Goal: Transaction & Acquisition: Register for event/course

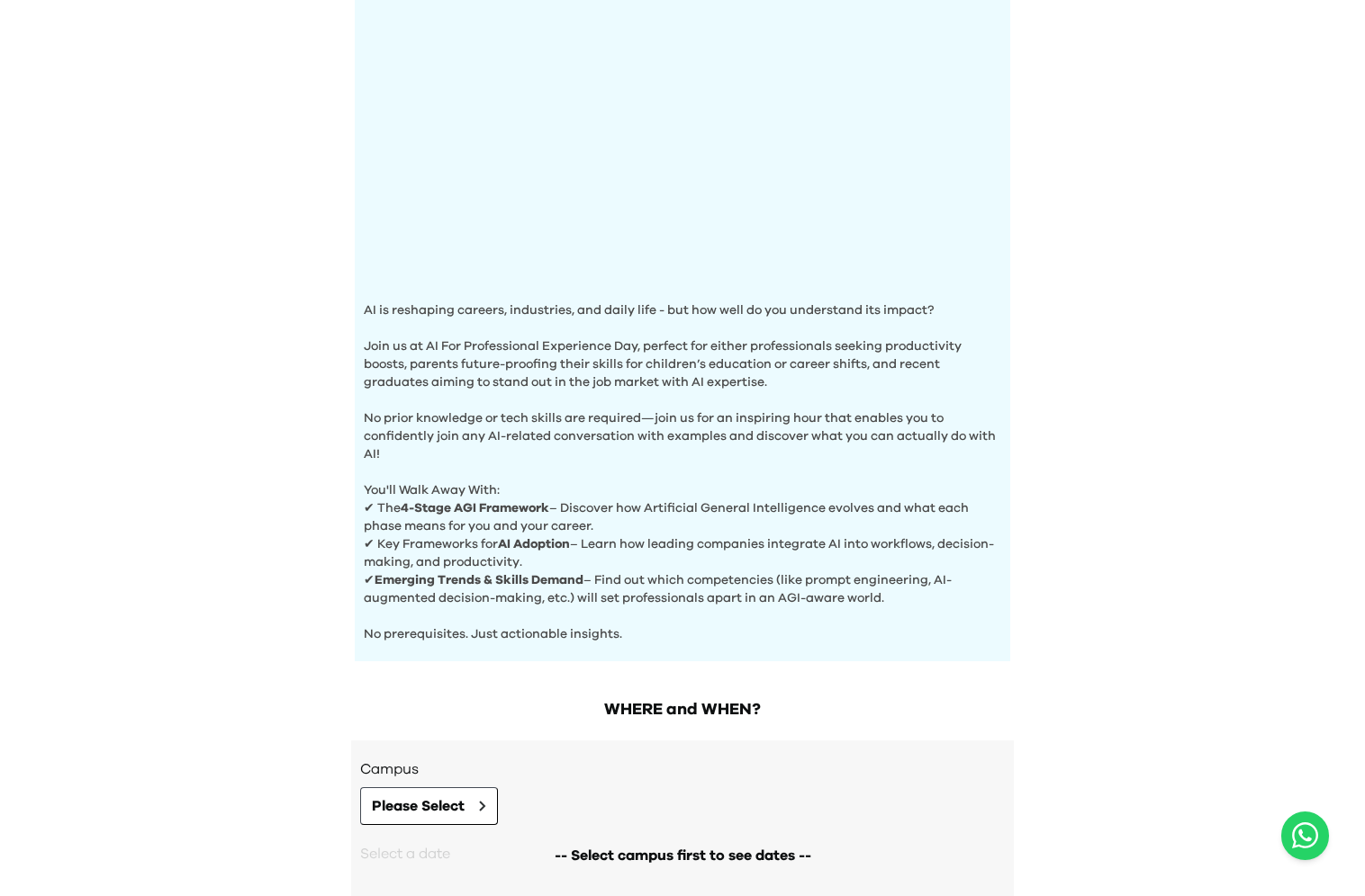
scroll to position [430, 0]
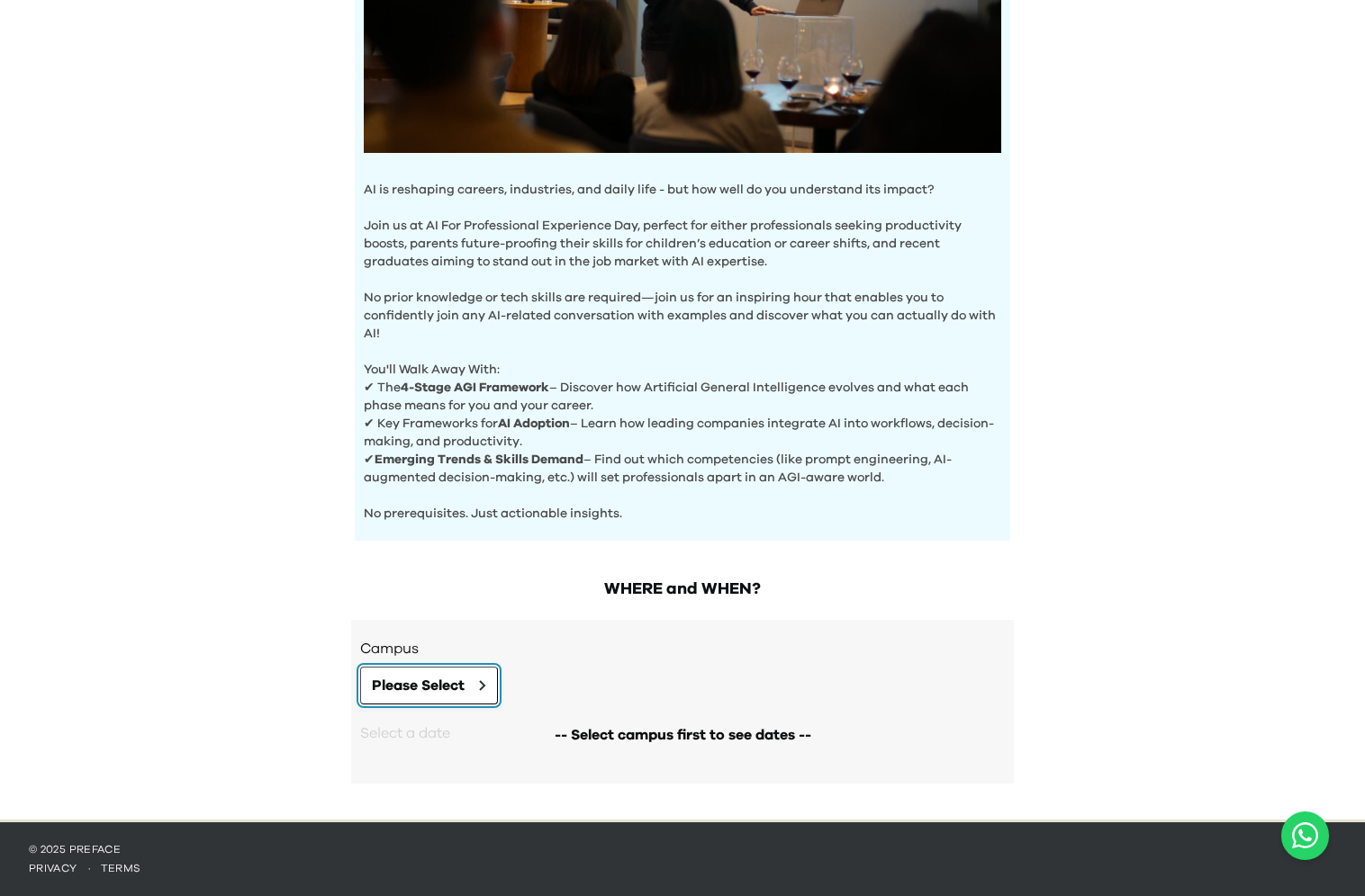
click at [458, 689] on span "Please Select" at bounding box center [418, 686] width 93 height 22
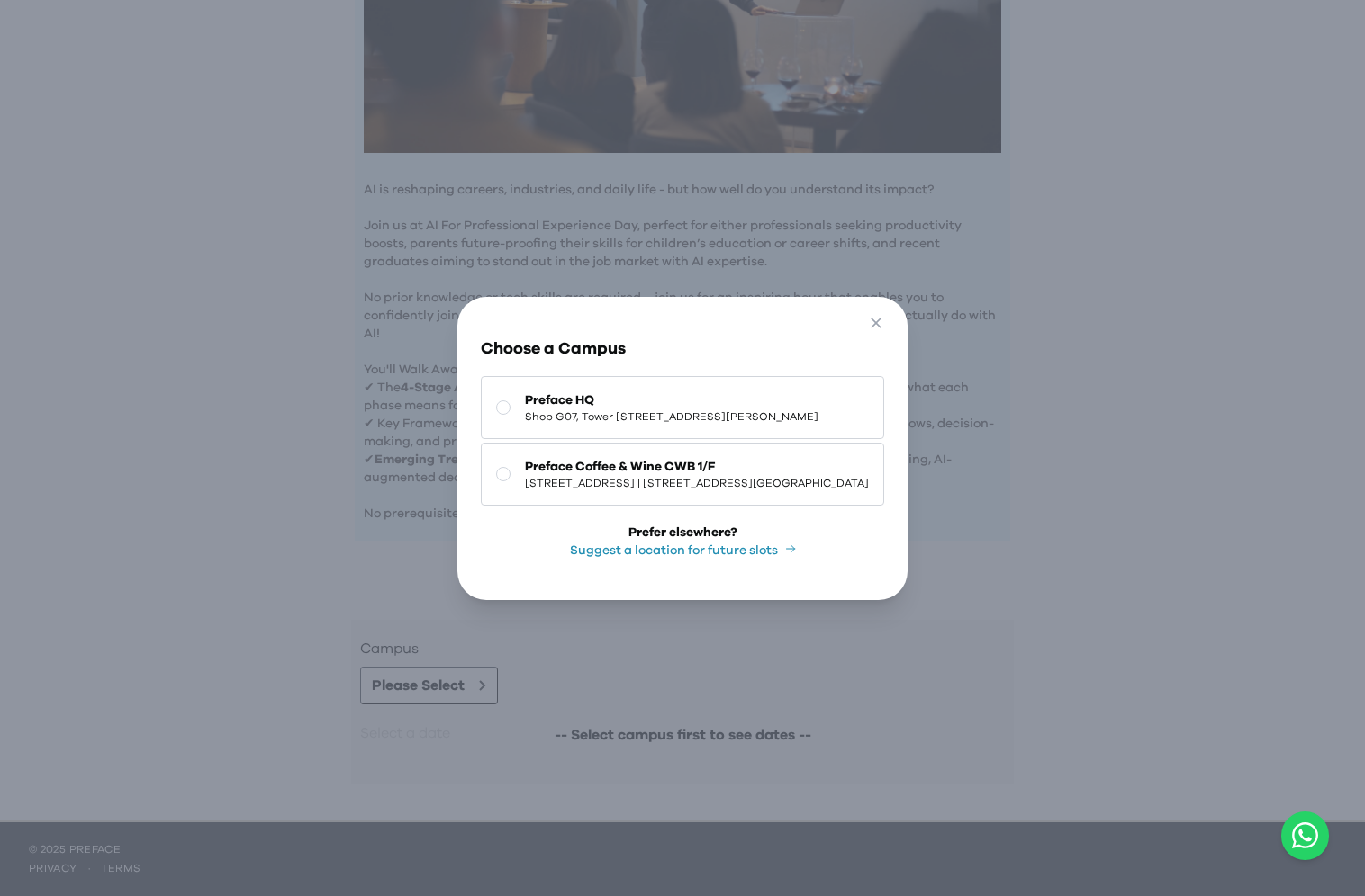
click at [374, 418] on div "Go Back Close Choose a Campus Preface HQ Shop G07, Tower 535, 535 Jaffe Road, C…" at bounding box center [682, 448] width 1365 height 896
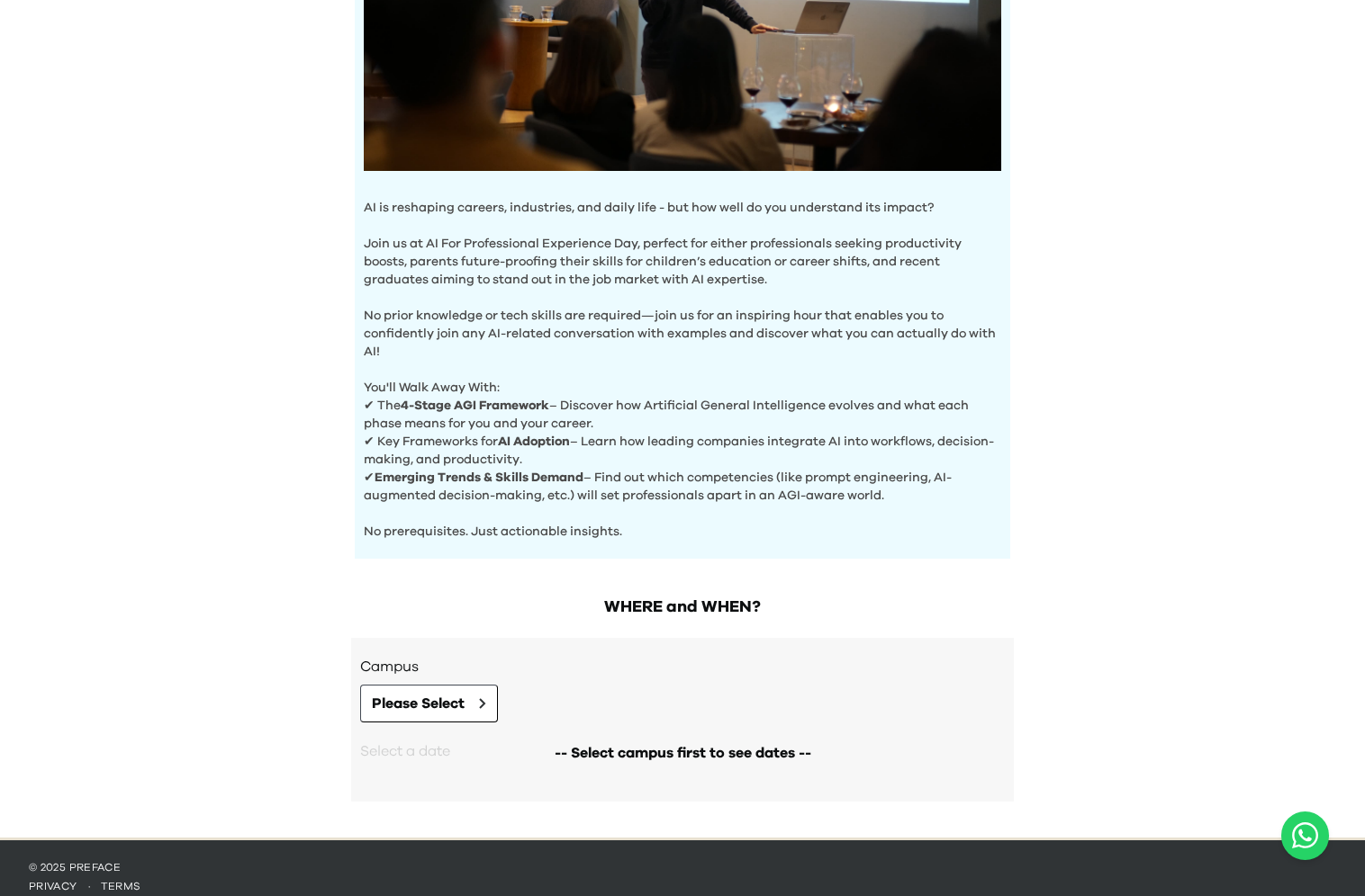
scroll to position [425, 0]
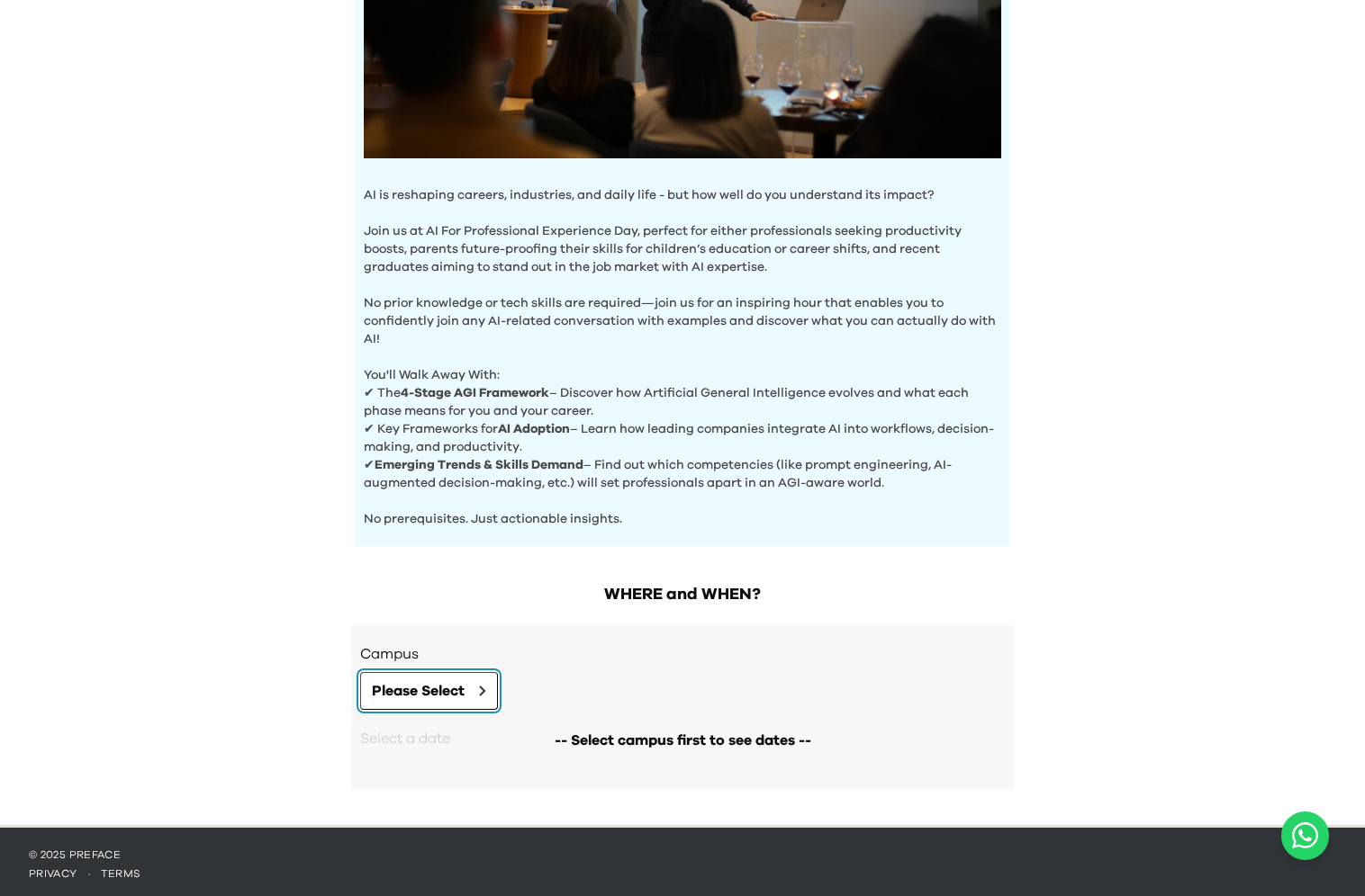
click at [429, 690] on span "Please Select" at bounding box center [418, 691] width 93 height 22
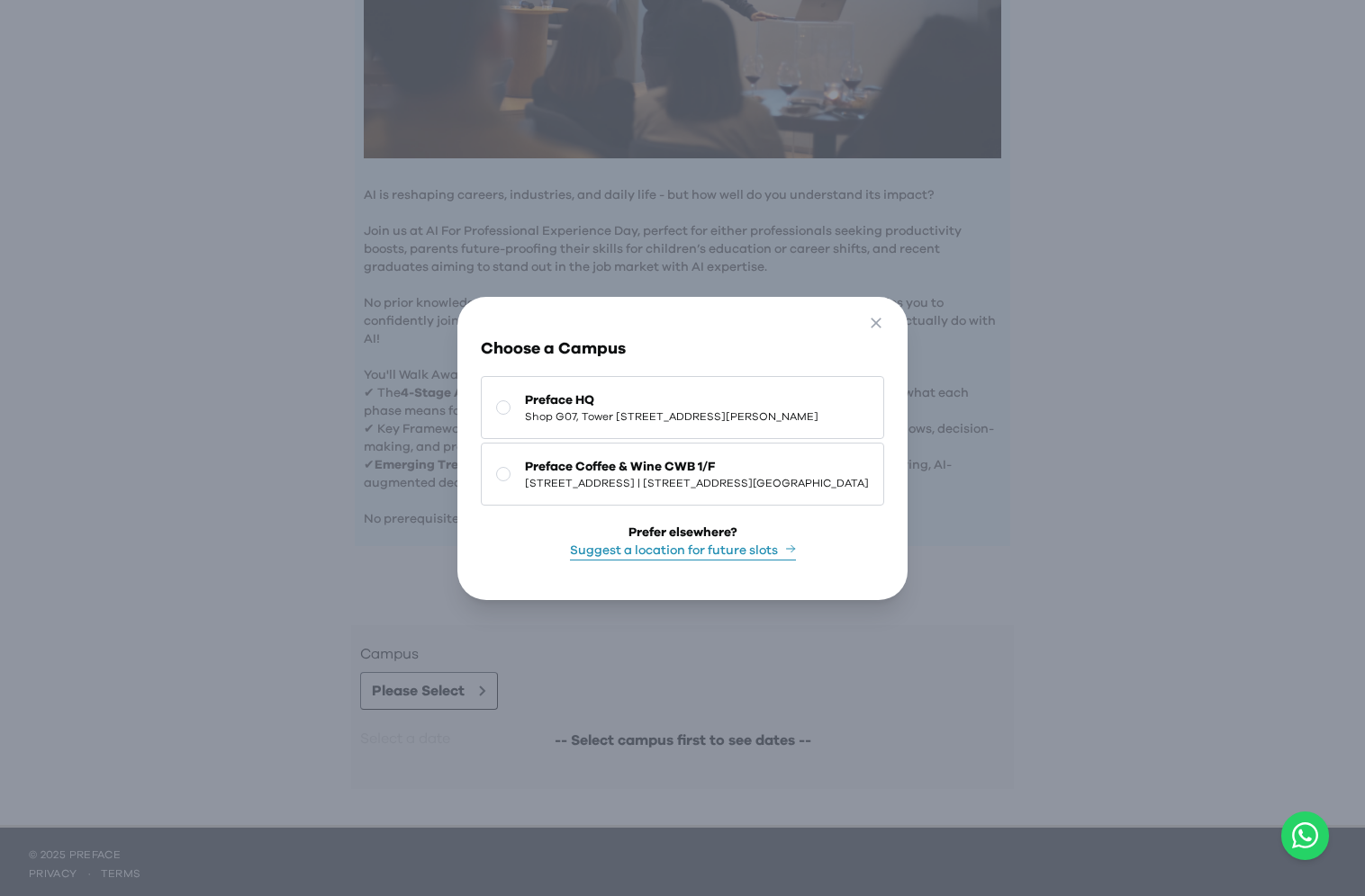
click at [1060, 672] on div "Go Back Close Choose a Campus Preface HQ Shop G07, Tower 535, 535 Jaffe Road, C…" at bounding box center [682, 448] width 1365 height 896
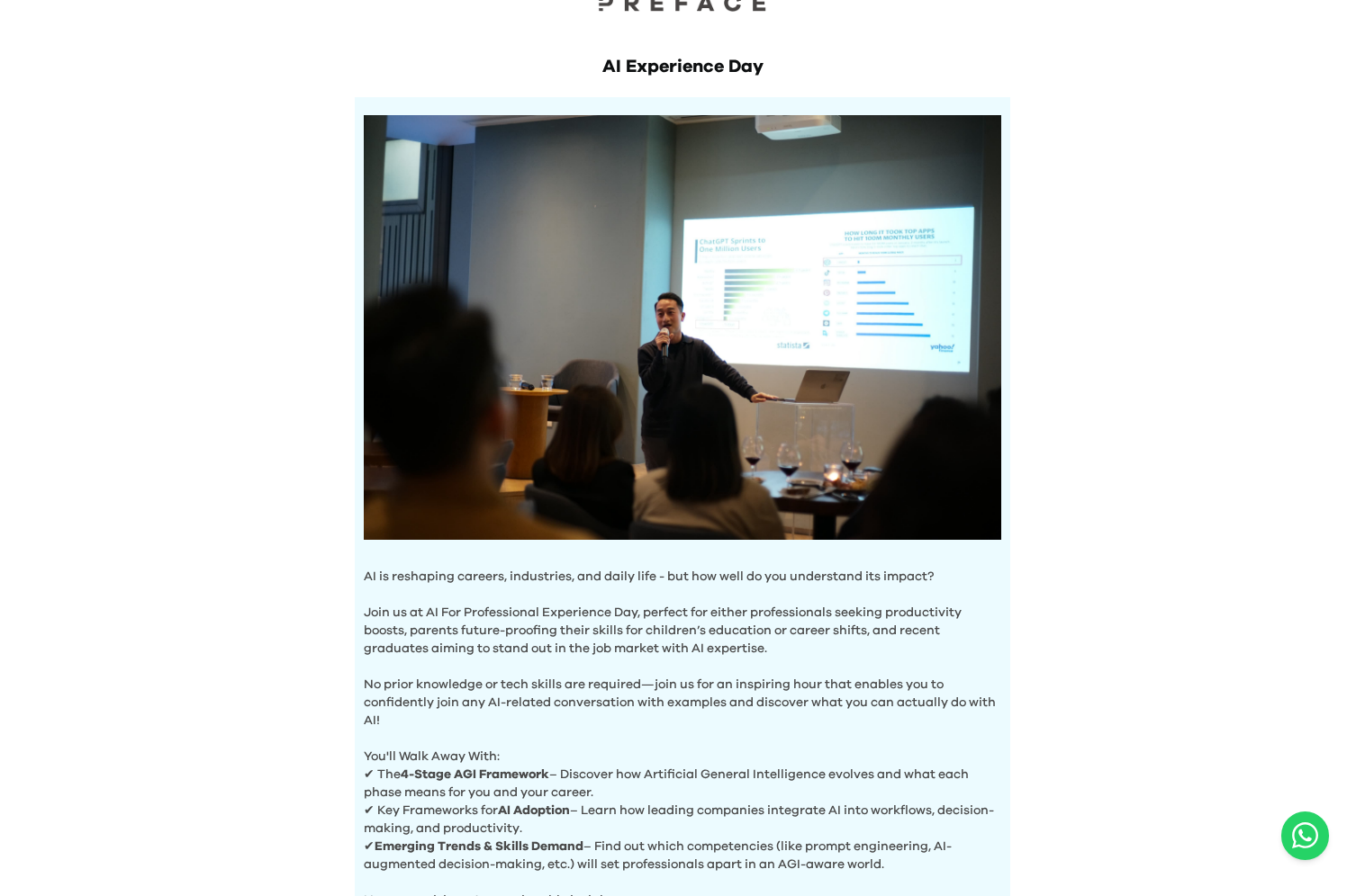
scroll to position [0, 0]
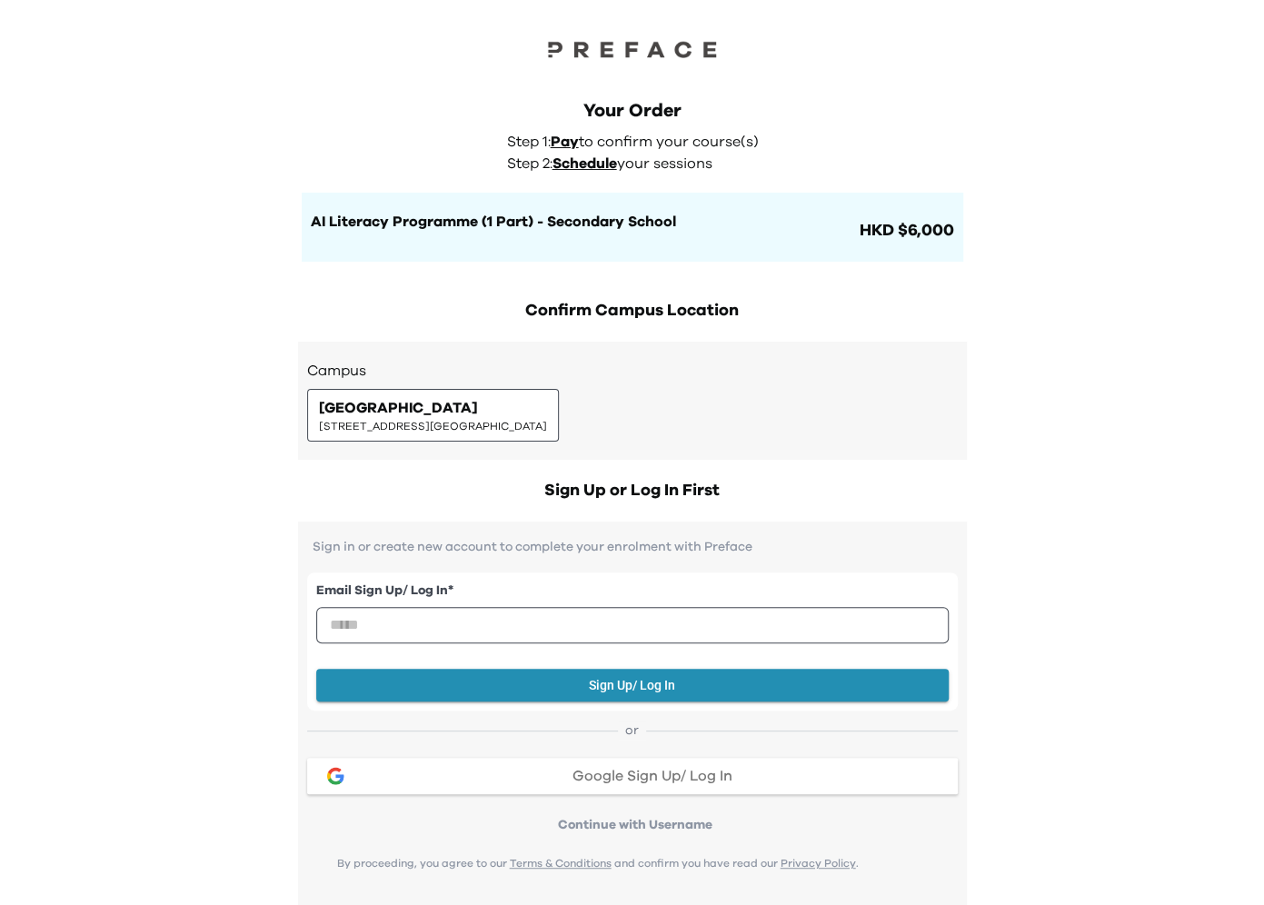
click at [547, 414] on div "PST Causeway Bay 5/F, The Sharp, 11 Sharp Street East, Causeway Bay | 銅鑼灣霎東街11號…" at bounding box center [433, 415] width 228 height 36
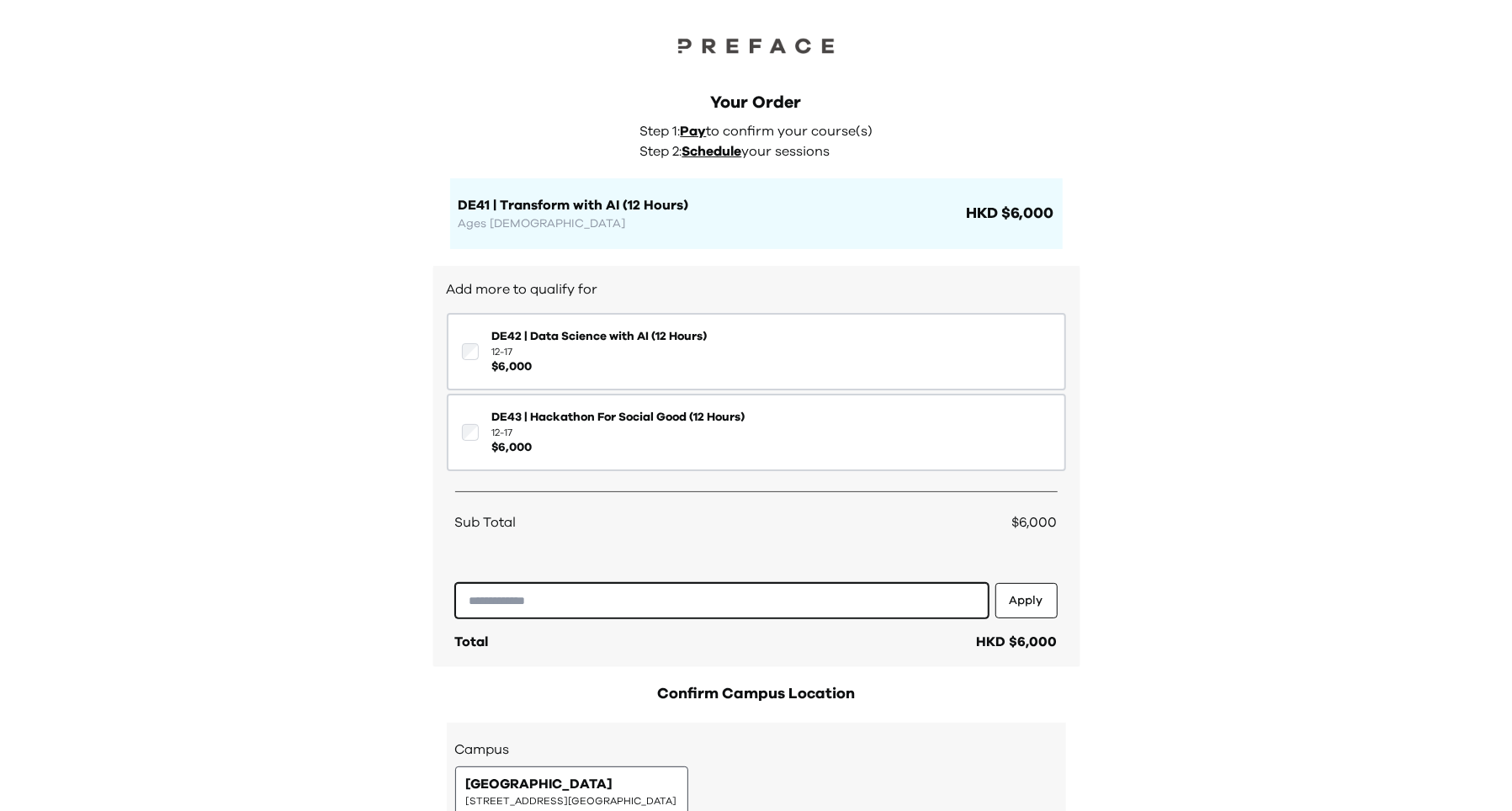
click at [853, 599] on input "text" at bounding box center [722, 601] width 533 height 35
click at [530, 599] on input "text" at bounding box center [722, 601] width 533 height 35
paste input "**********"
type input "**********"
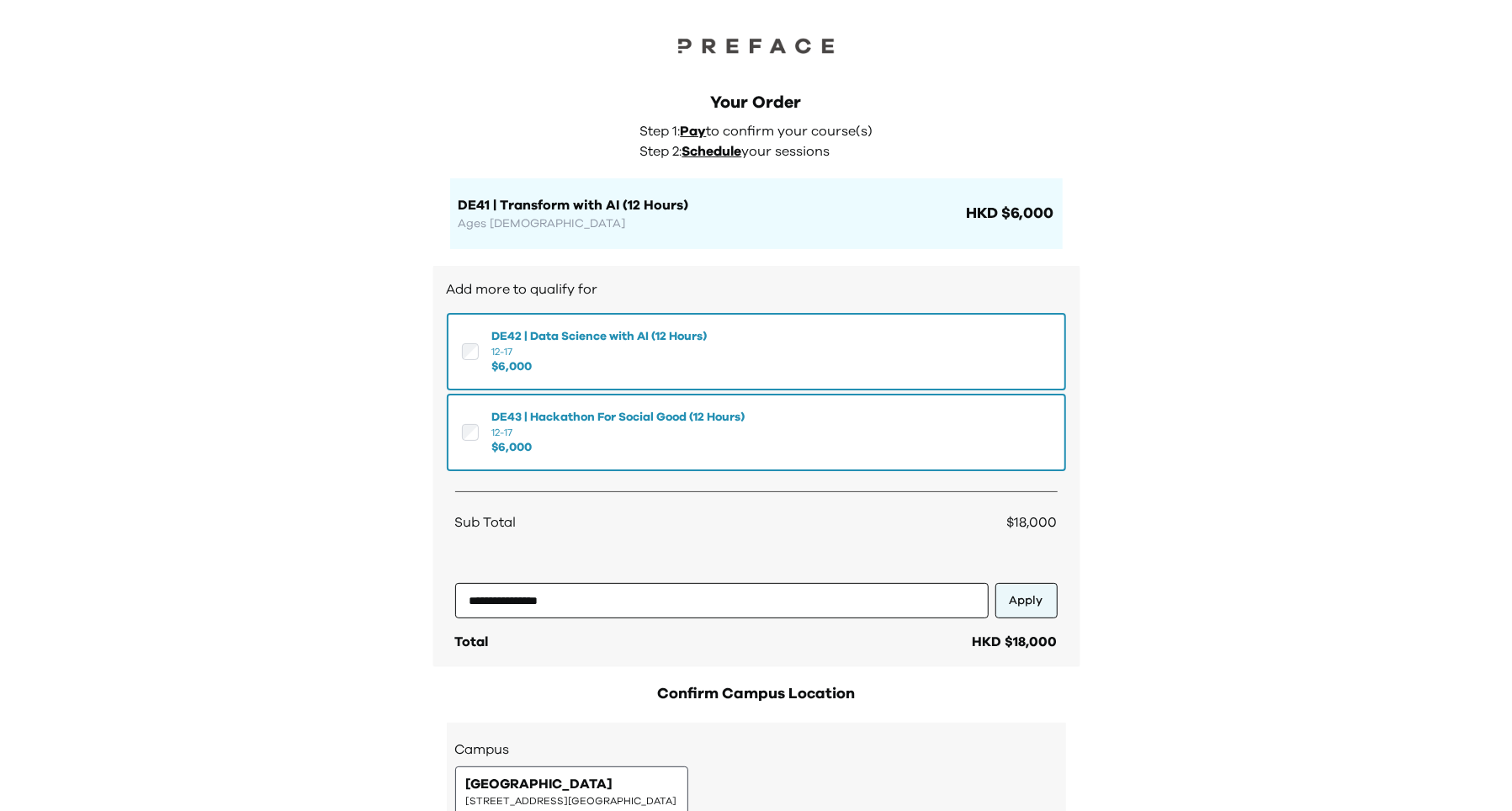
click at [1016, 597] on button "Apply" at bounding box center [1026, 601] width 62 height 35
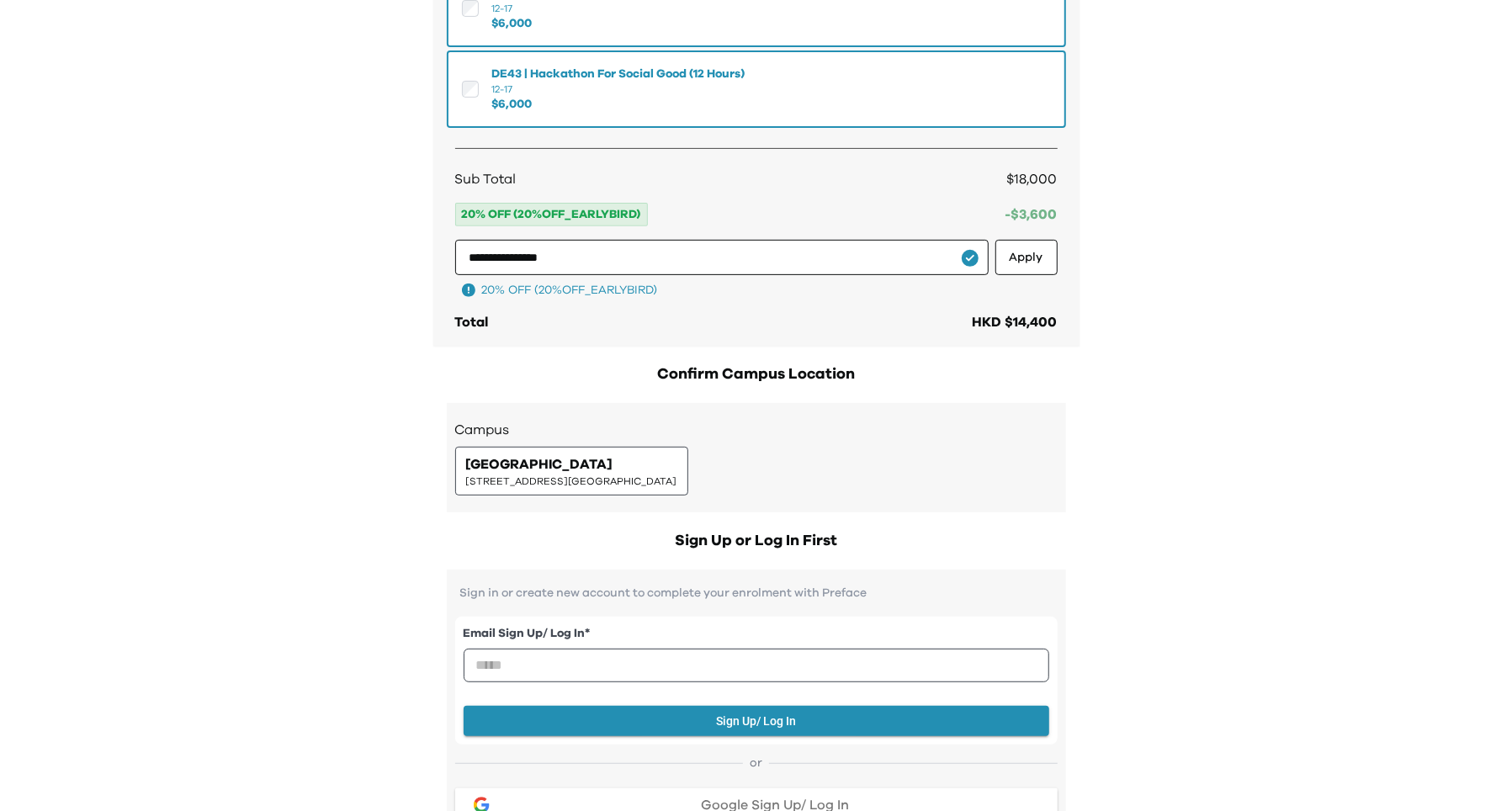
scroll to position [345, 0]
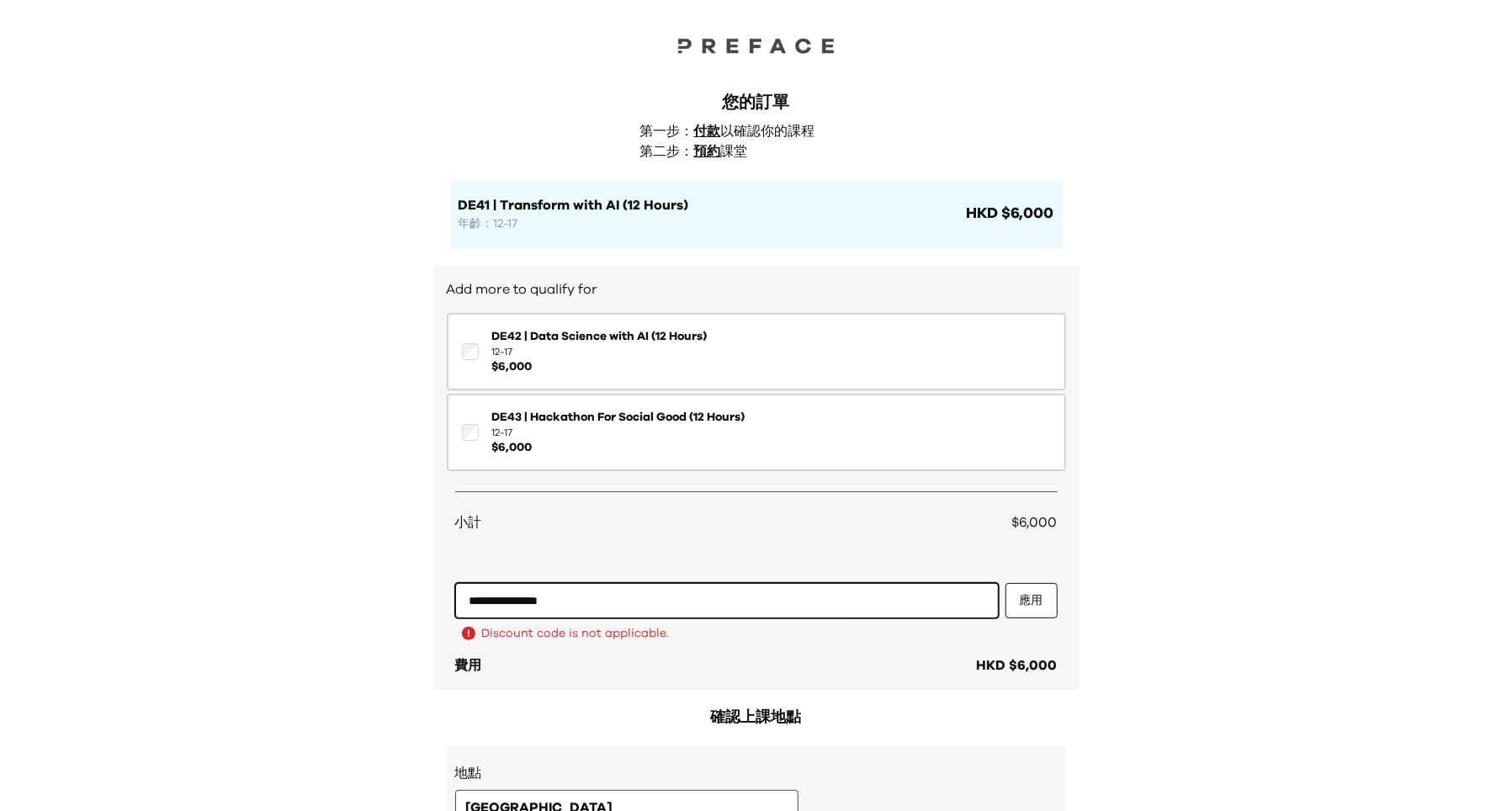
click at [641, 597] on input "**********" at bounding box center [727, 601] width 544 height 35
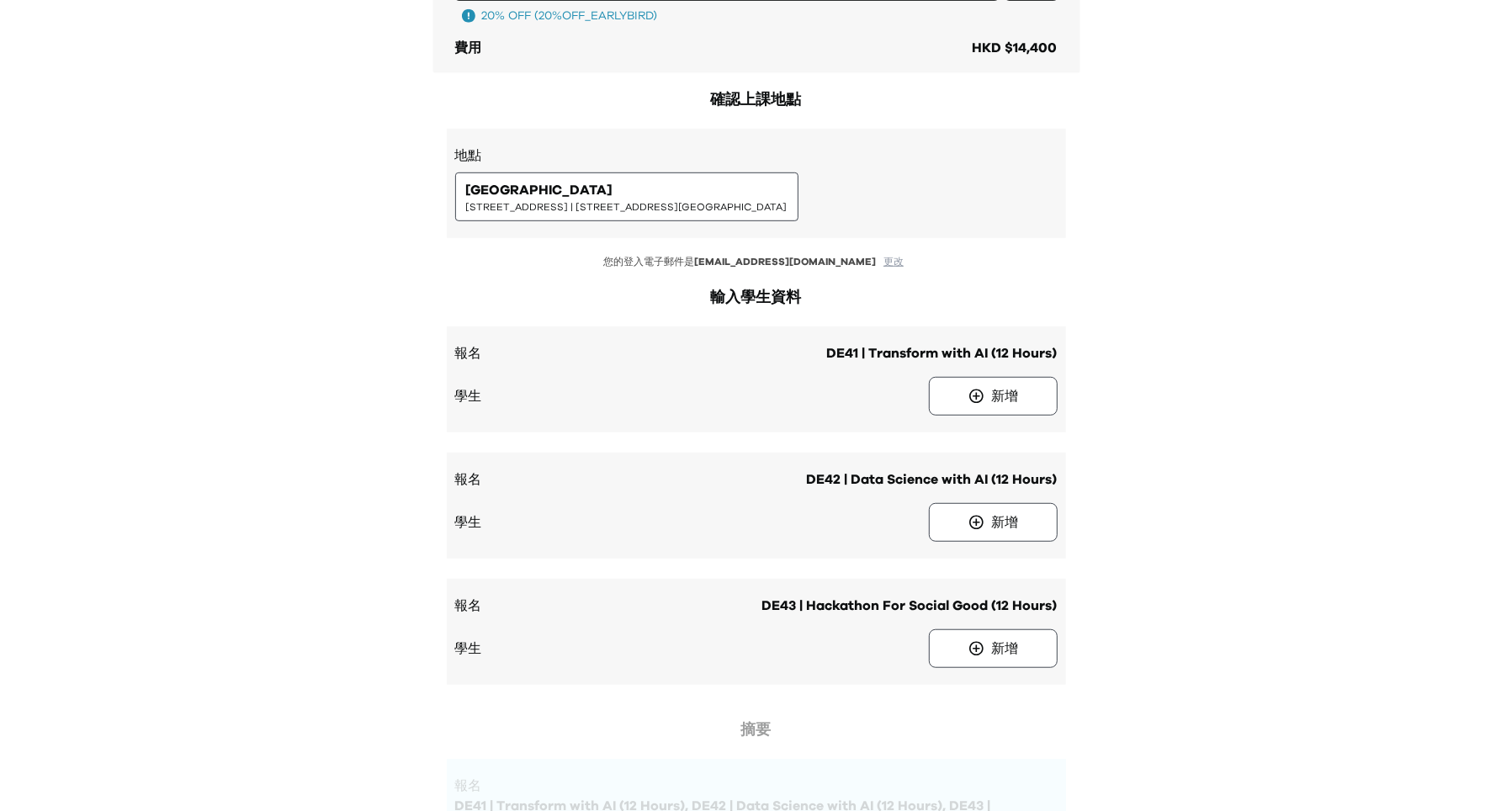
scroll to position [624, 0]
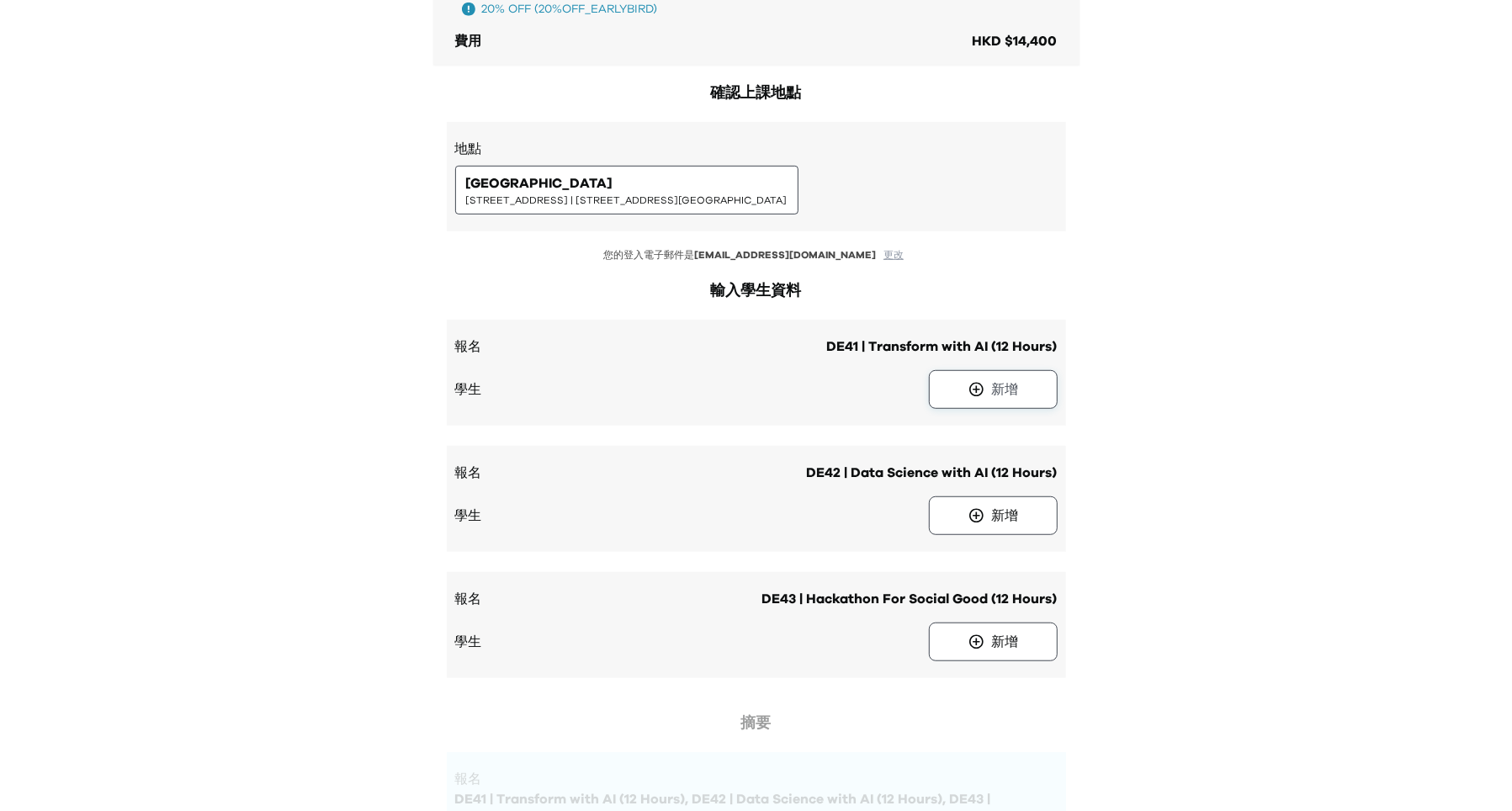
click at [990, 393] on button "新增" at bounding box center [993, 390] width 129 height 39
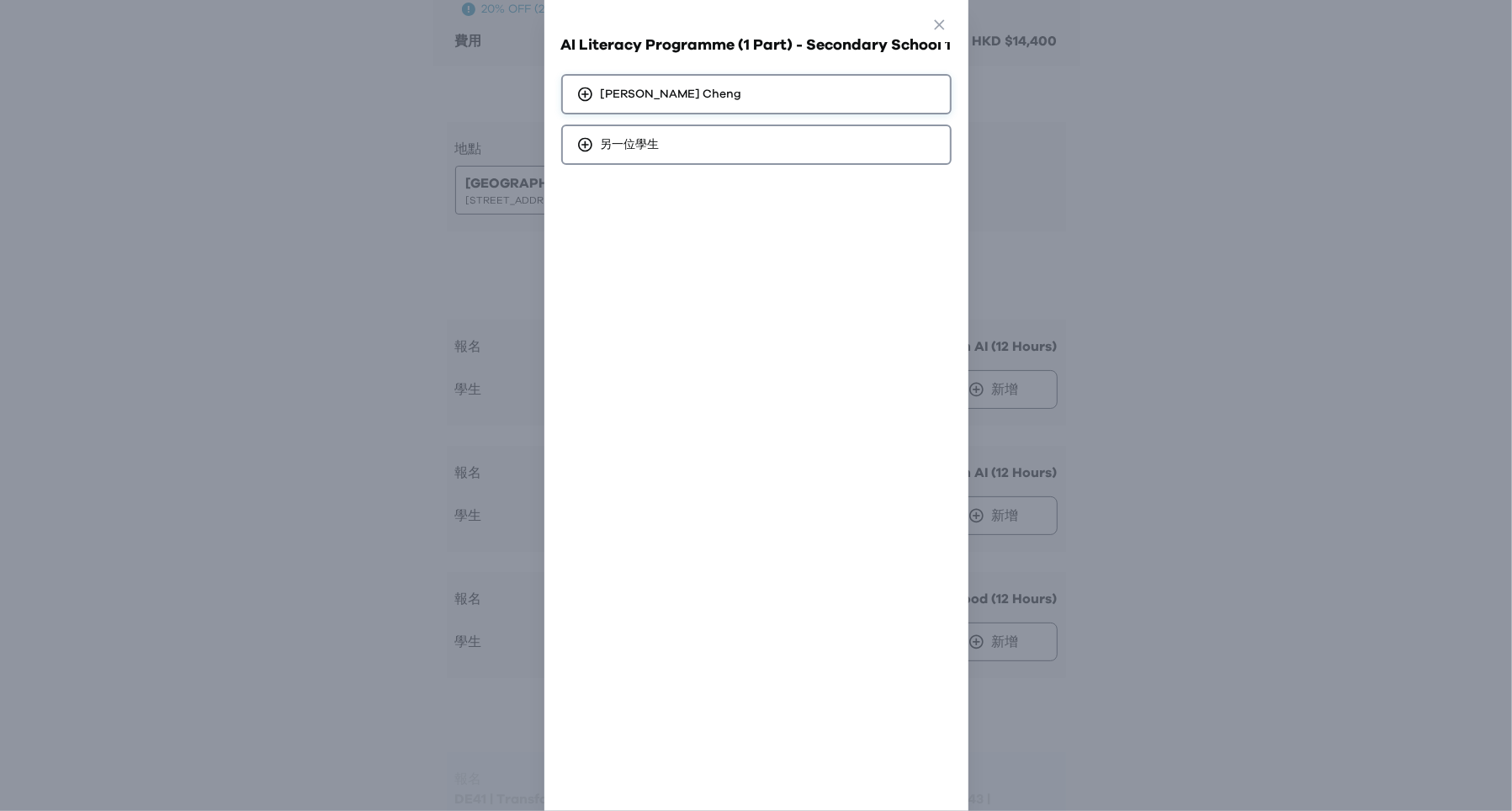
click at [712, 91] on div "[PERSON_NAME]" at bounding box center [756, 94] width 391 height 41
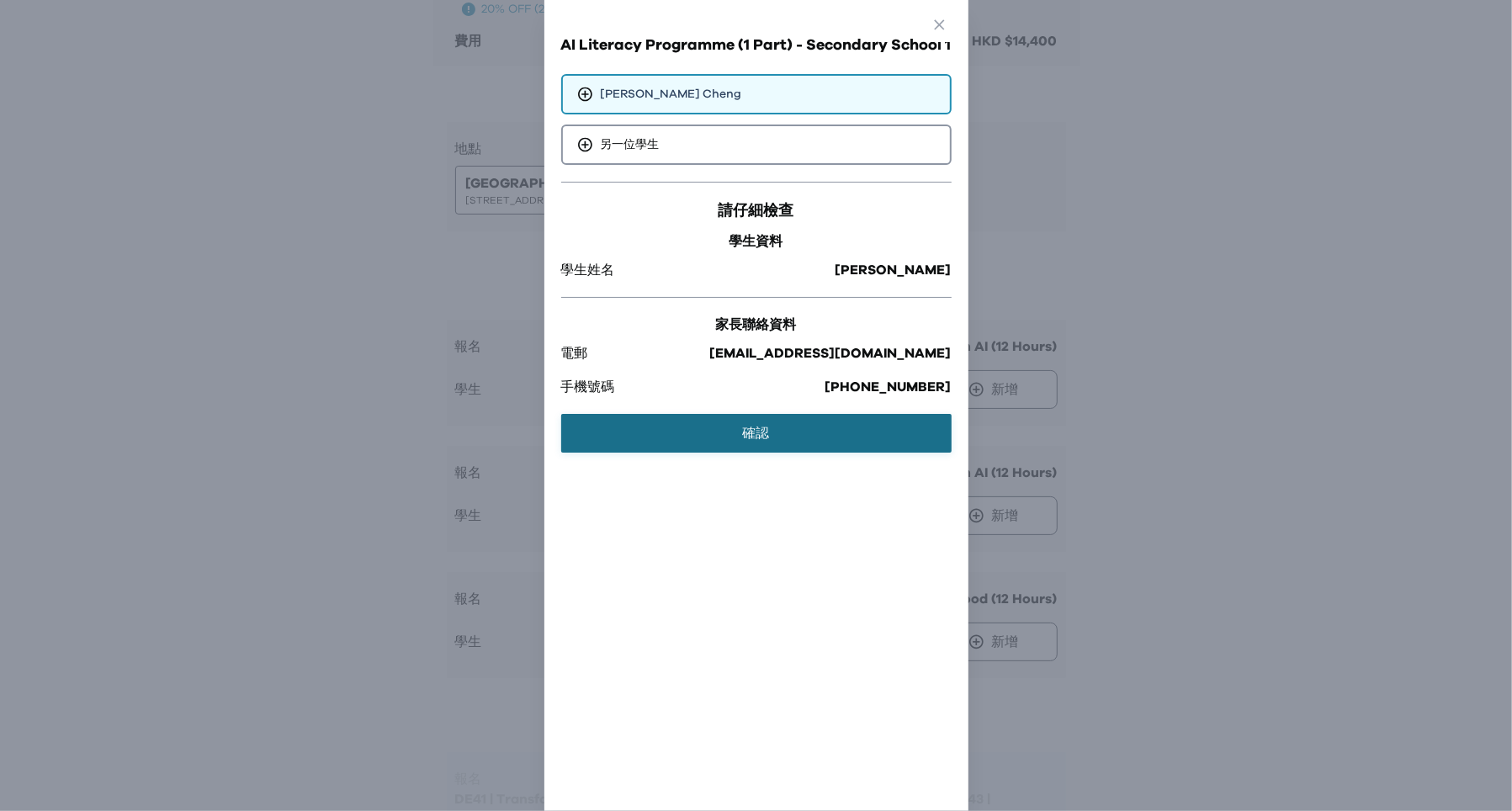
click at [886, 435] on button "確認" at bounding box center [756, 433] width 391 height 39
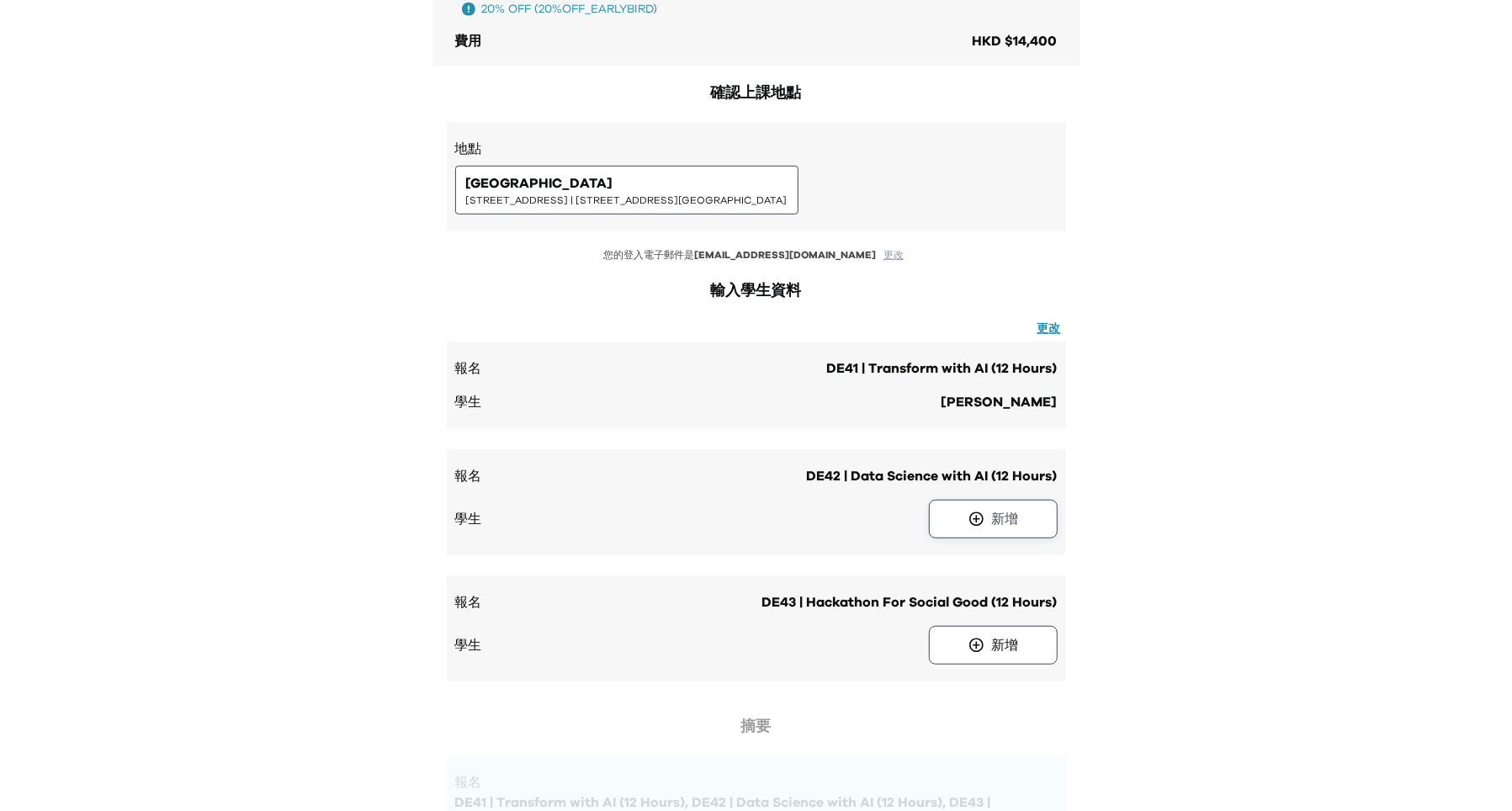
click at [1021, 500] on button "新增" at bounding box center [993, 519] width 129 height 39
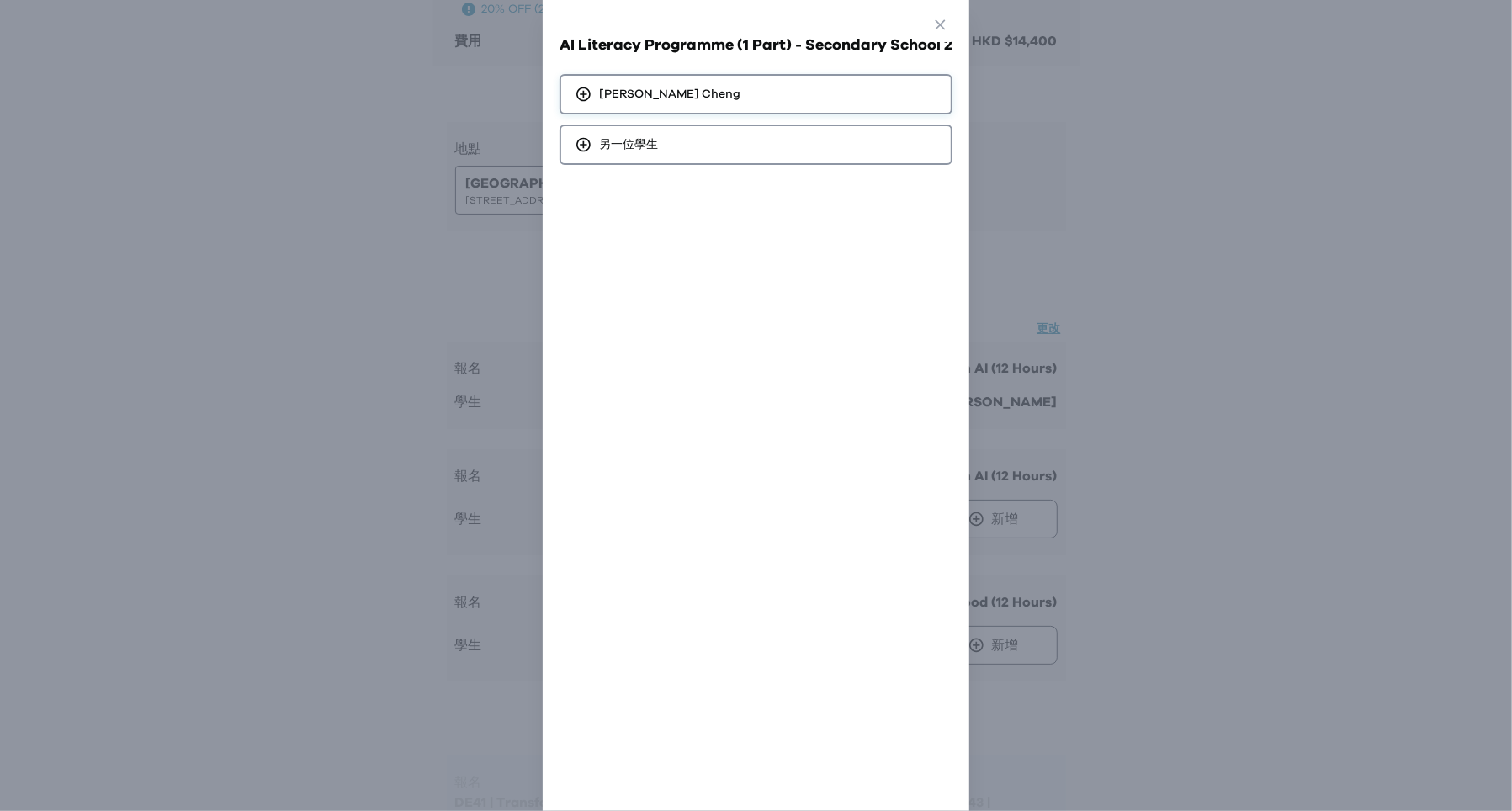
click at [823, 97] on div "[PERSON_NAME]" at bounding box center [756, 94] width 393 height 41
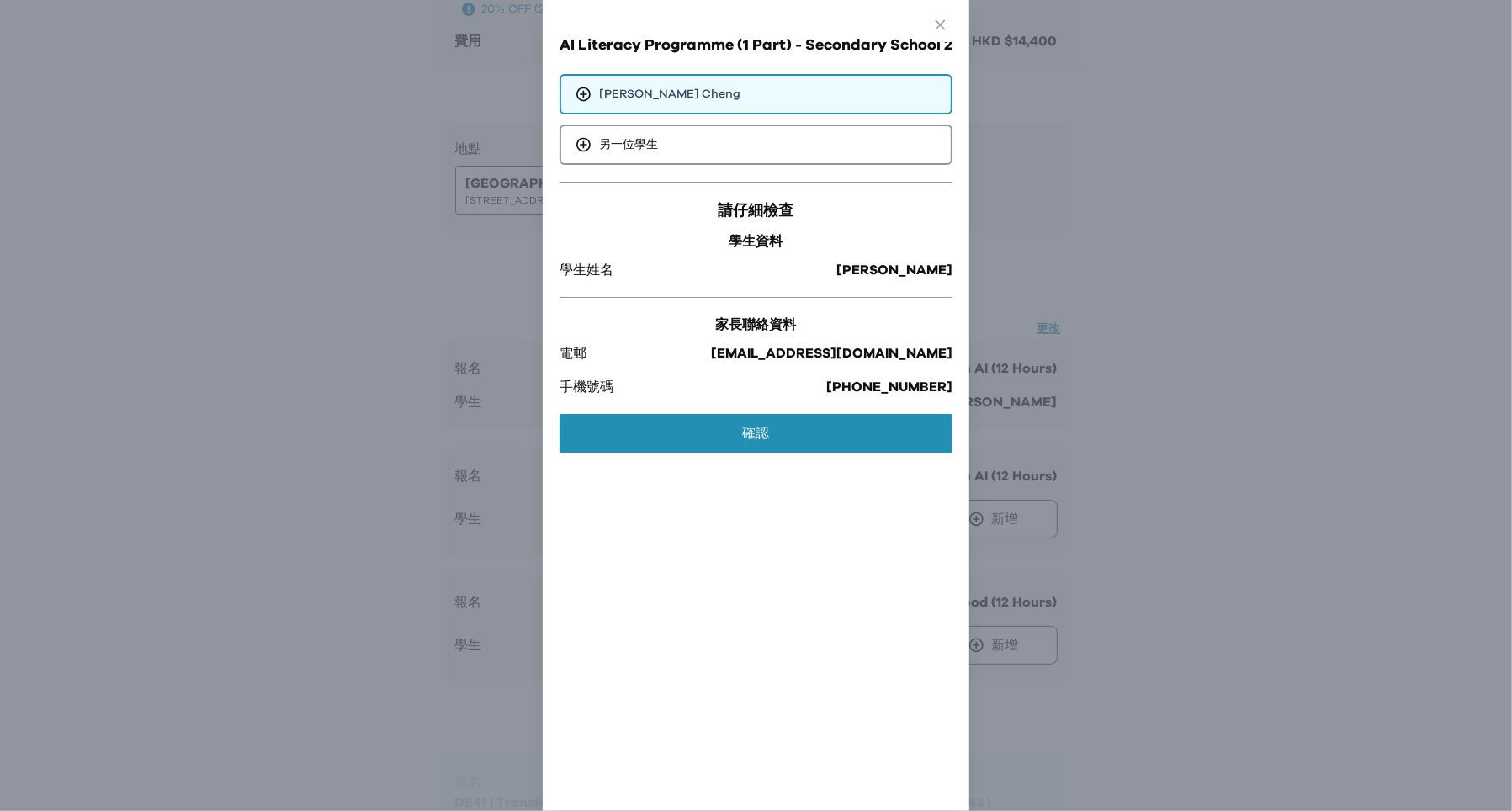
click at [751, 453] on div "請仔細檢查 學生資料 學生姓名 [PERSON_NAME] 家長聯絡資料 電郵 [EMAIL_ADDRESS][DOMAIN_NAME] 手機號碼 [PHON…" at bounding box center [756, 320] width 393 height 278
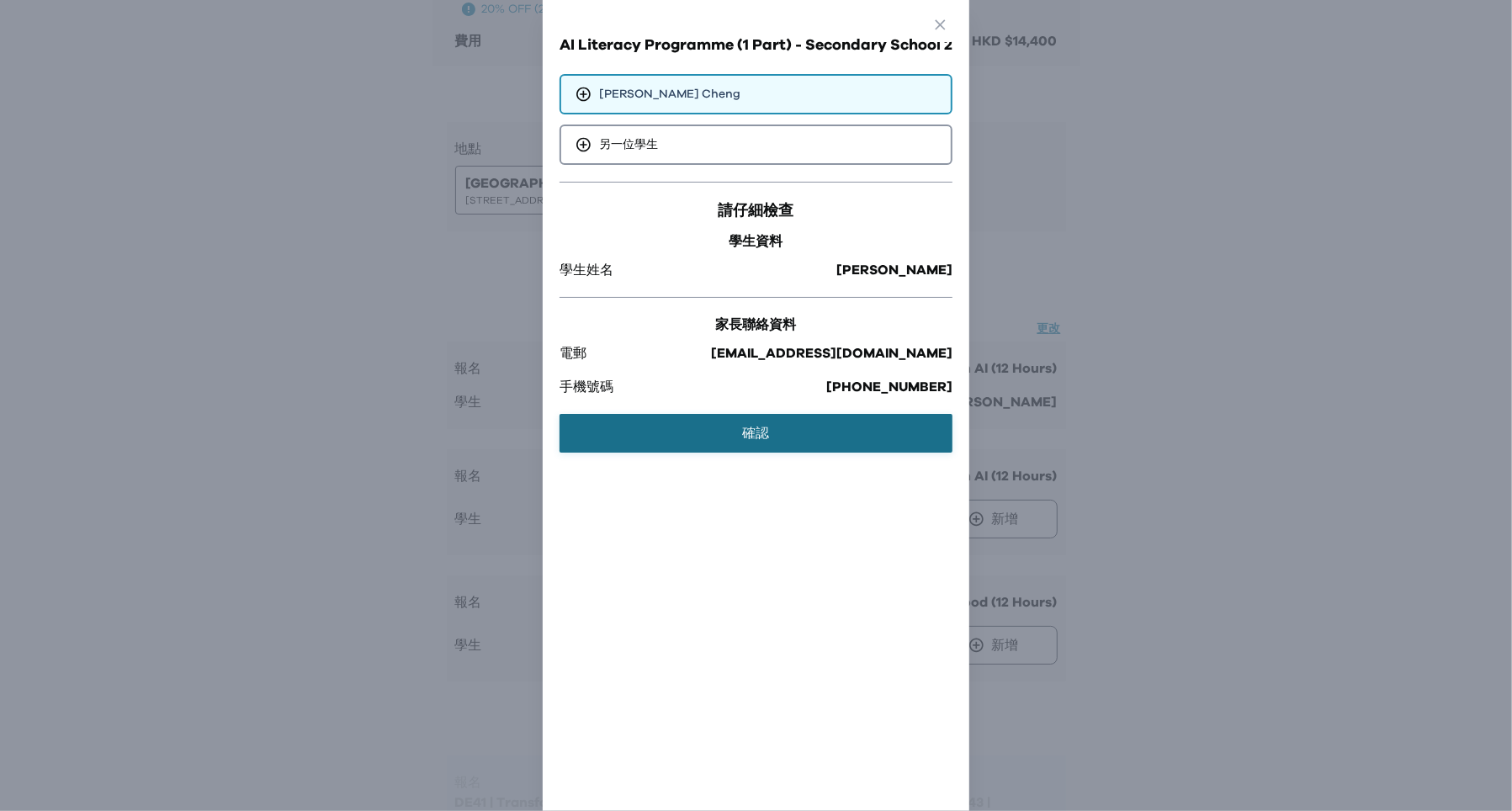
click at [868, 439] on button "確認" at bounding box center [756, 433] width 393 height 39
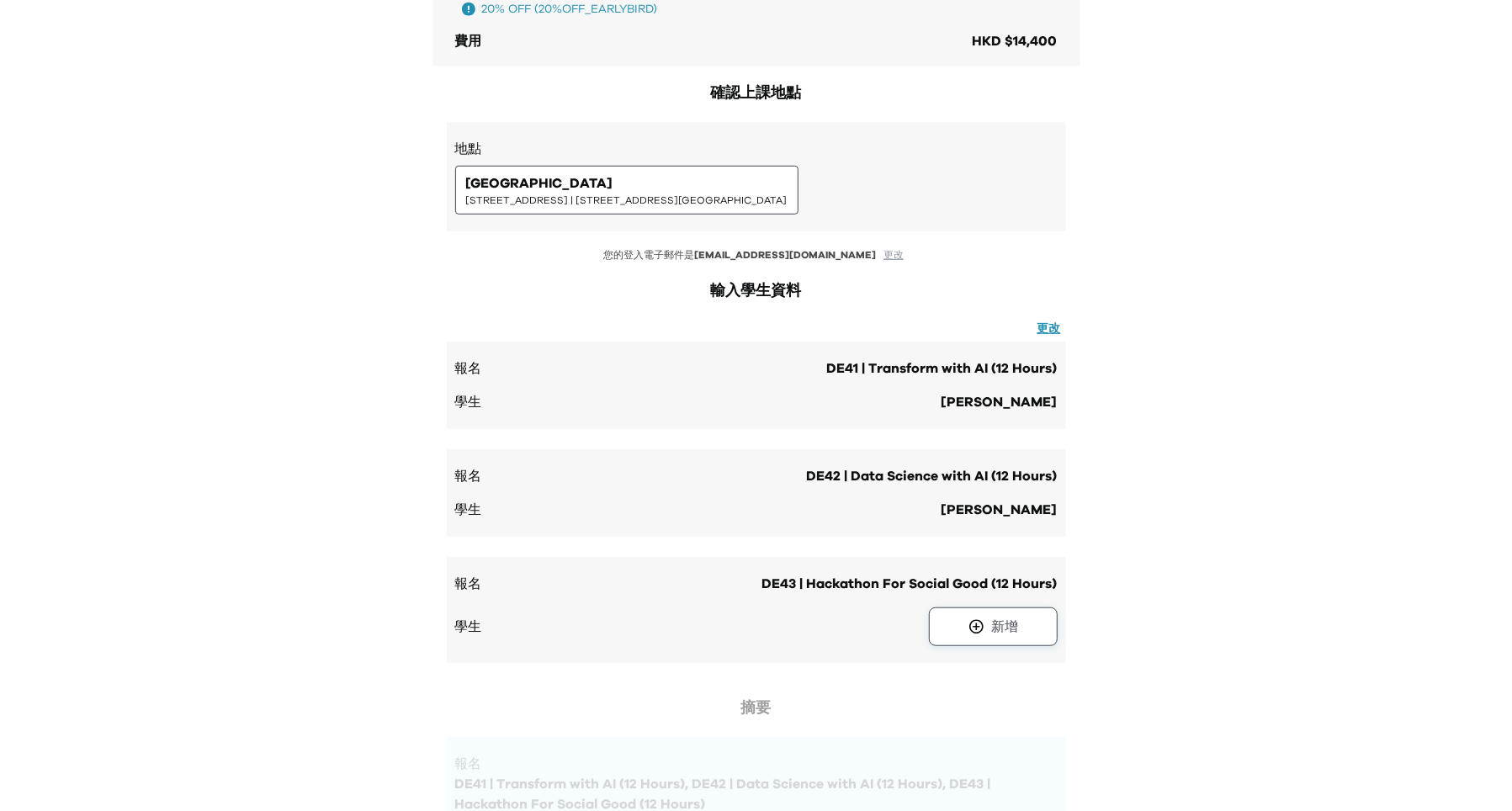
click at [964, 611] on button "新增" at bounding box center [993, 627] width 129 height 39
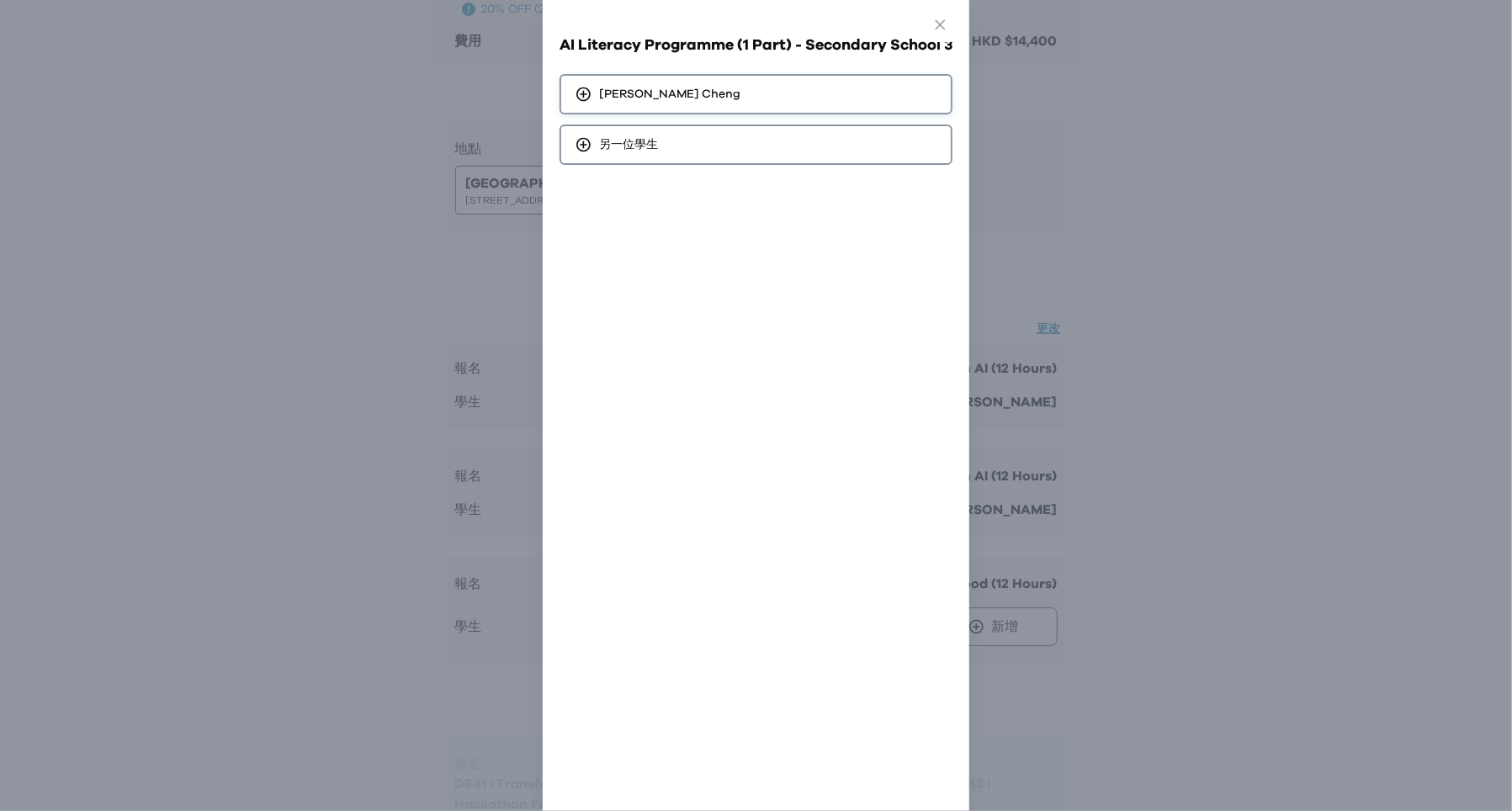
click at [770, 98] on div "[PERSON_NAME]" at bounding box center [756, 94] width 393 height 41
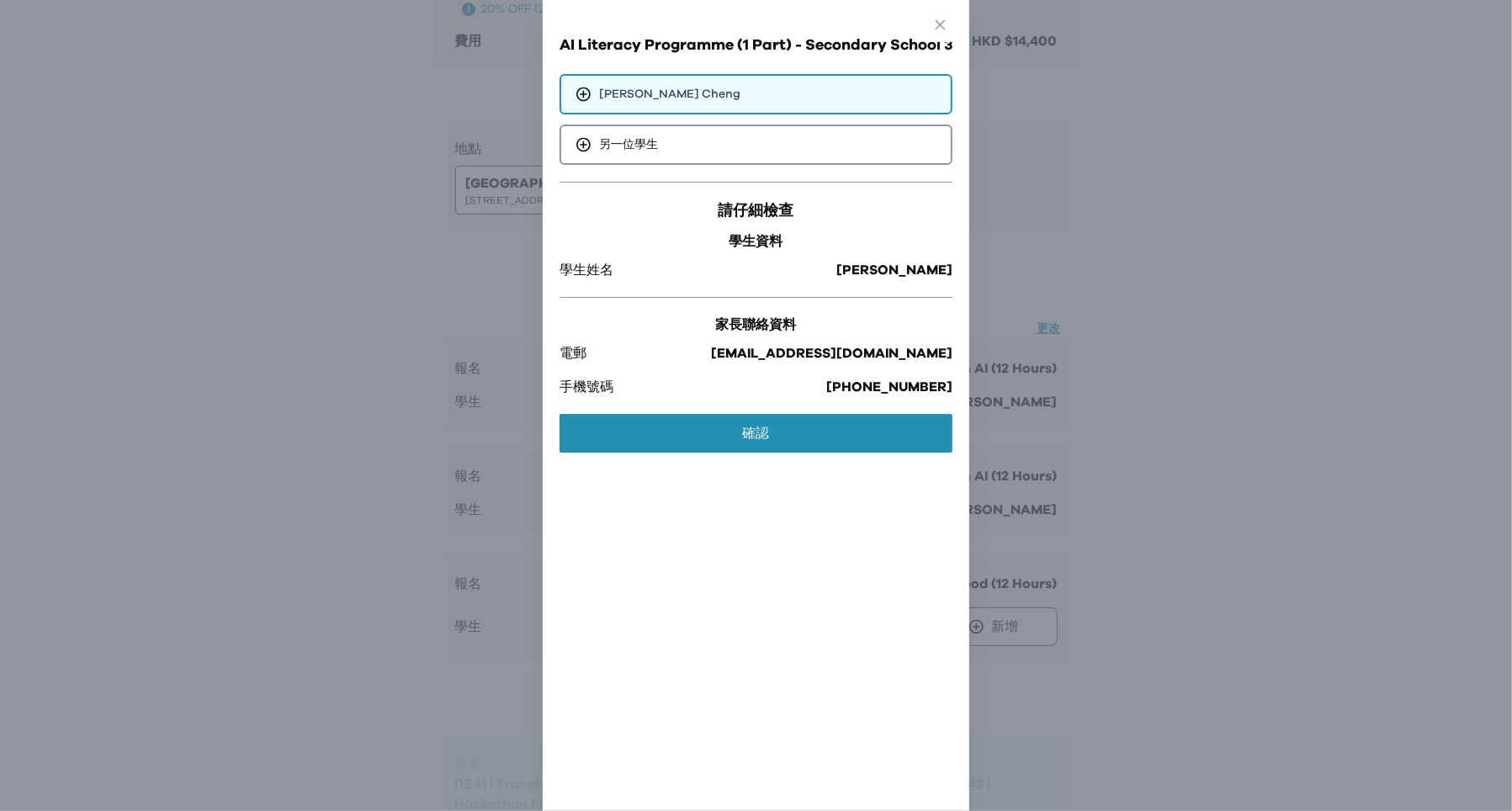
click at [770, 410] on div "請仔細檢查 學生資料 學生姓名 [PERSON_NAME] 家長聯絡資料 電郵 [EMAIL_ADDRESS][DOMAIN_NAME] 手機號碼 [PHON…" at bounding box center [756, 320] width 393 height 278
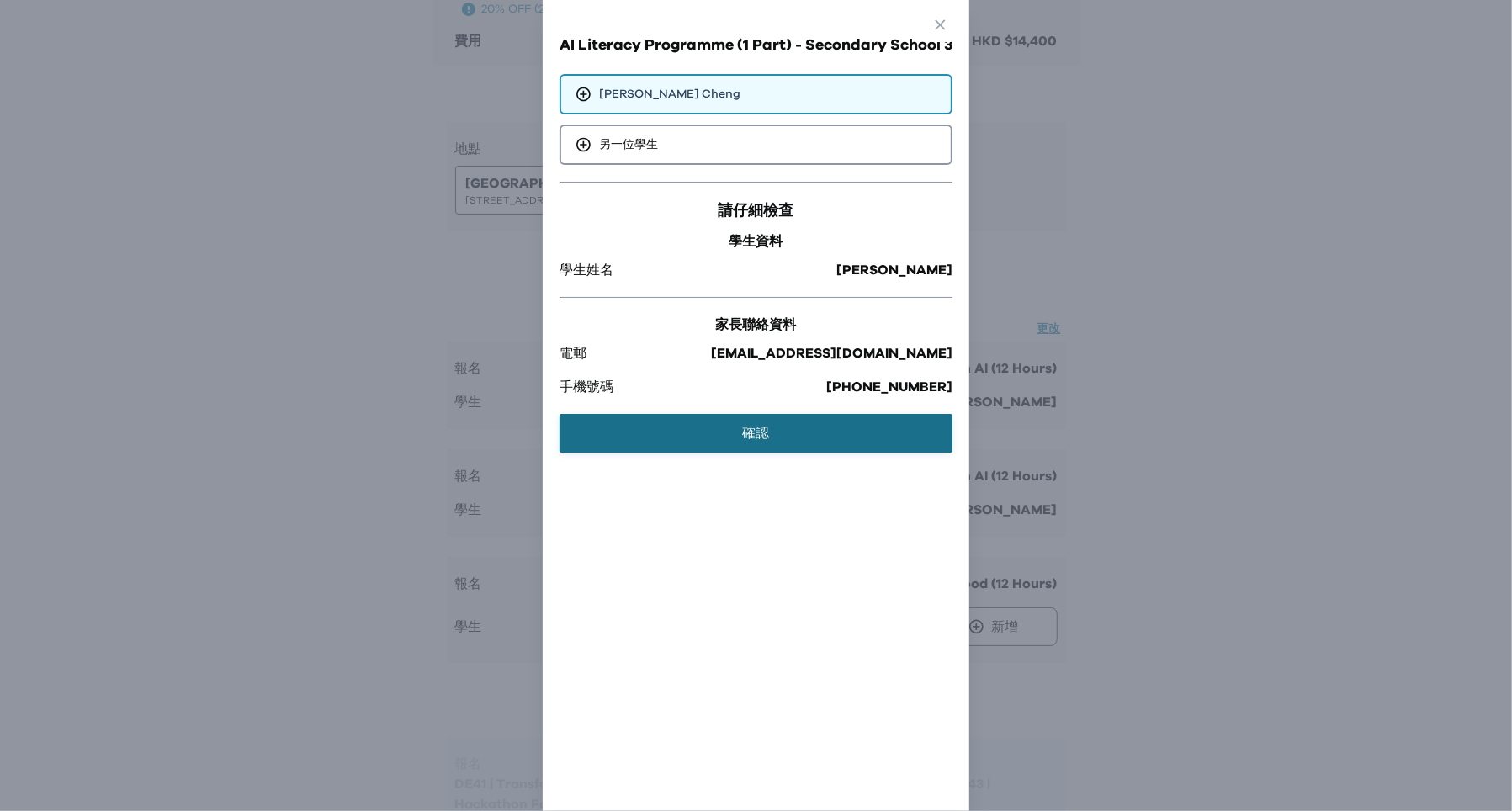
click at [771, 429] on button "確認" at bounding box center [756, 433] width 393 height 39
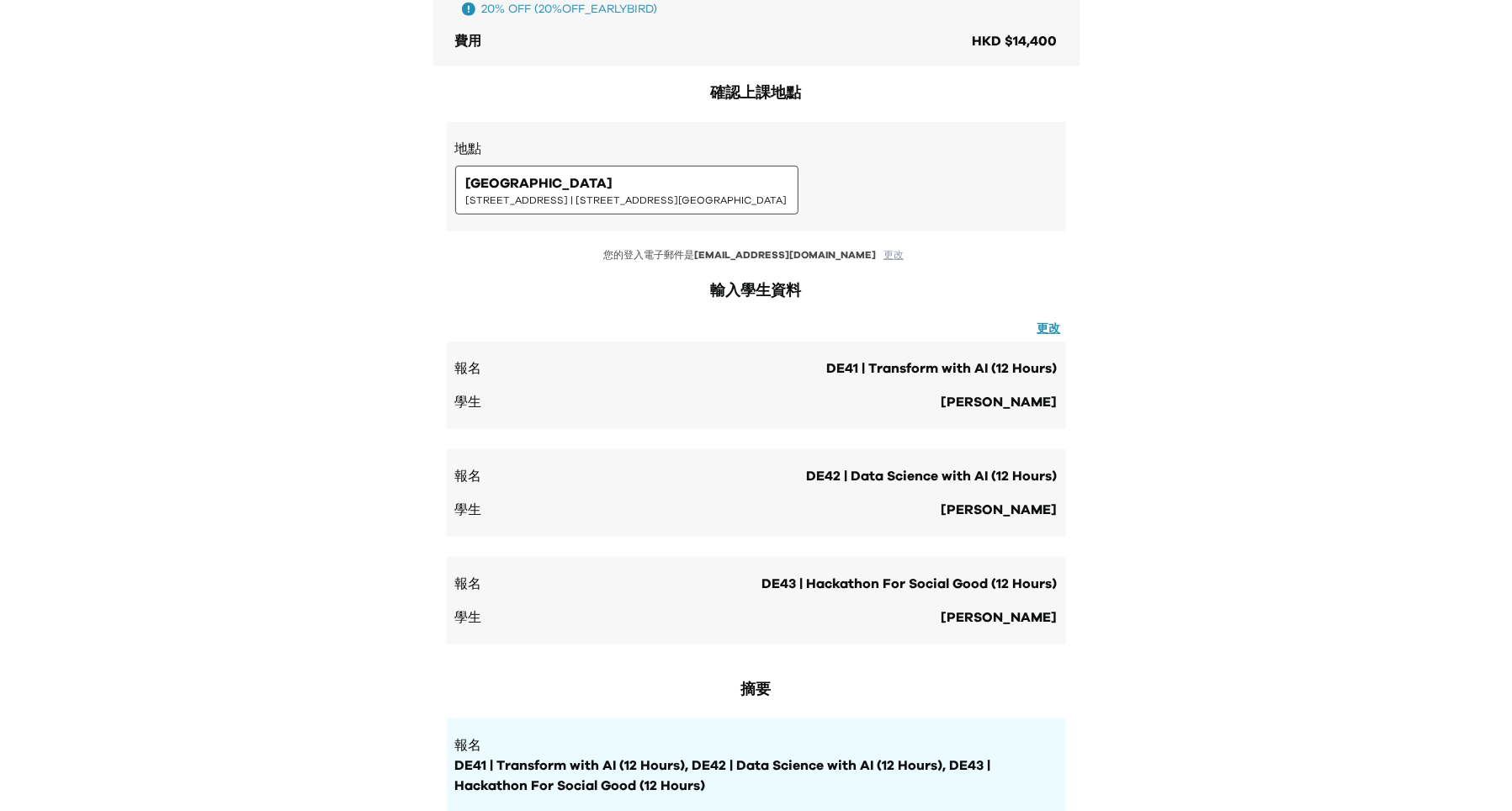
click at [1268, 439] on div "**********" at bounding box center [756, 425] width 1512 height 2099
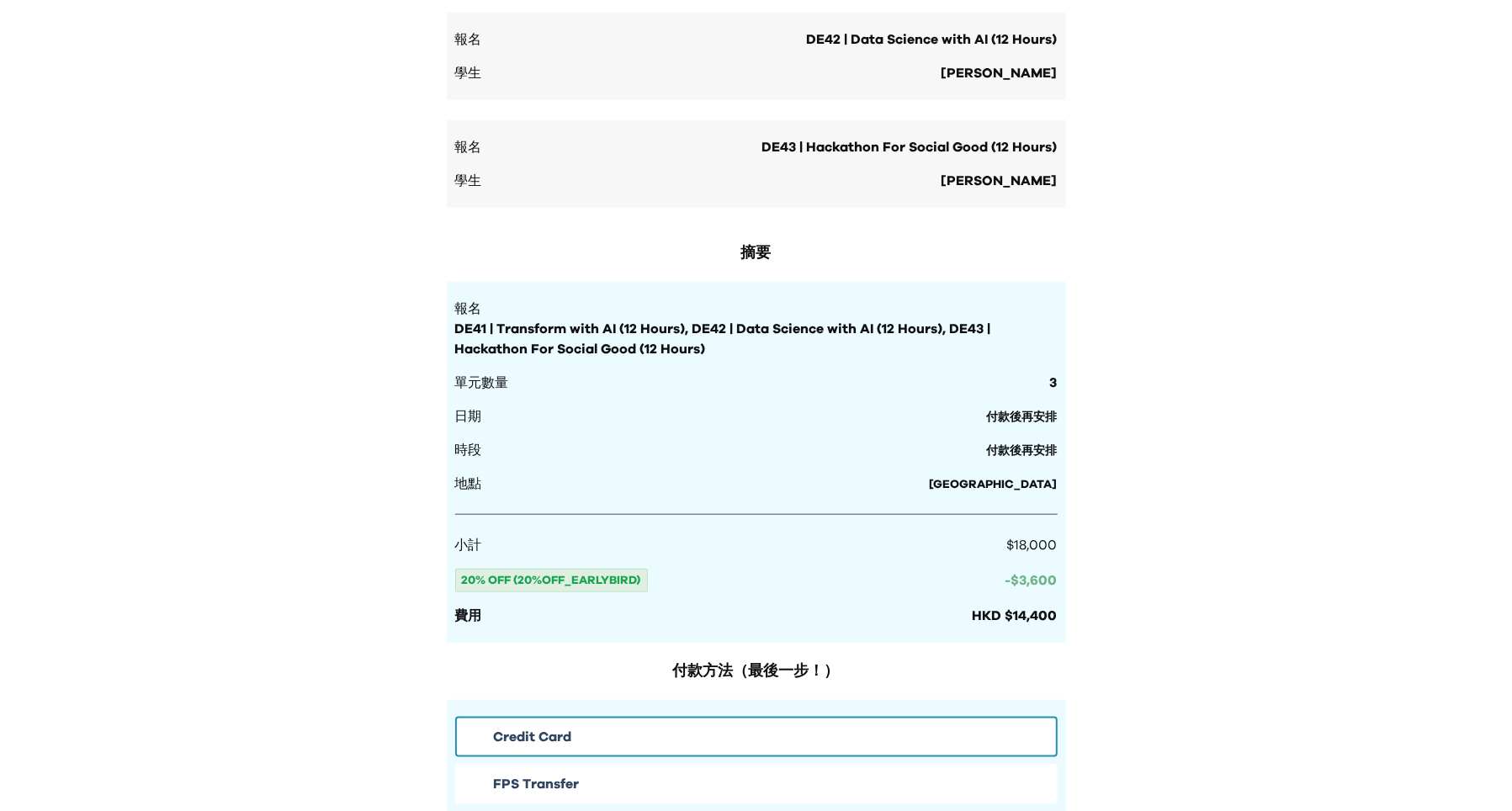
scroll to position [1358, 0]
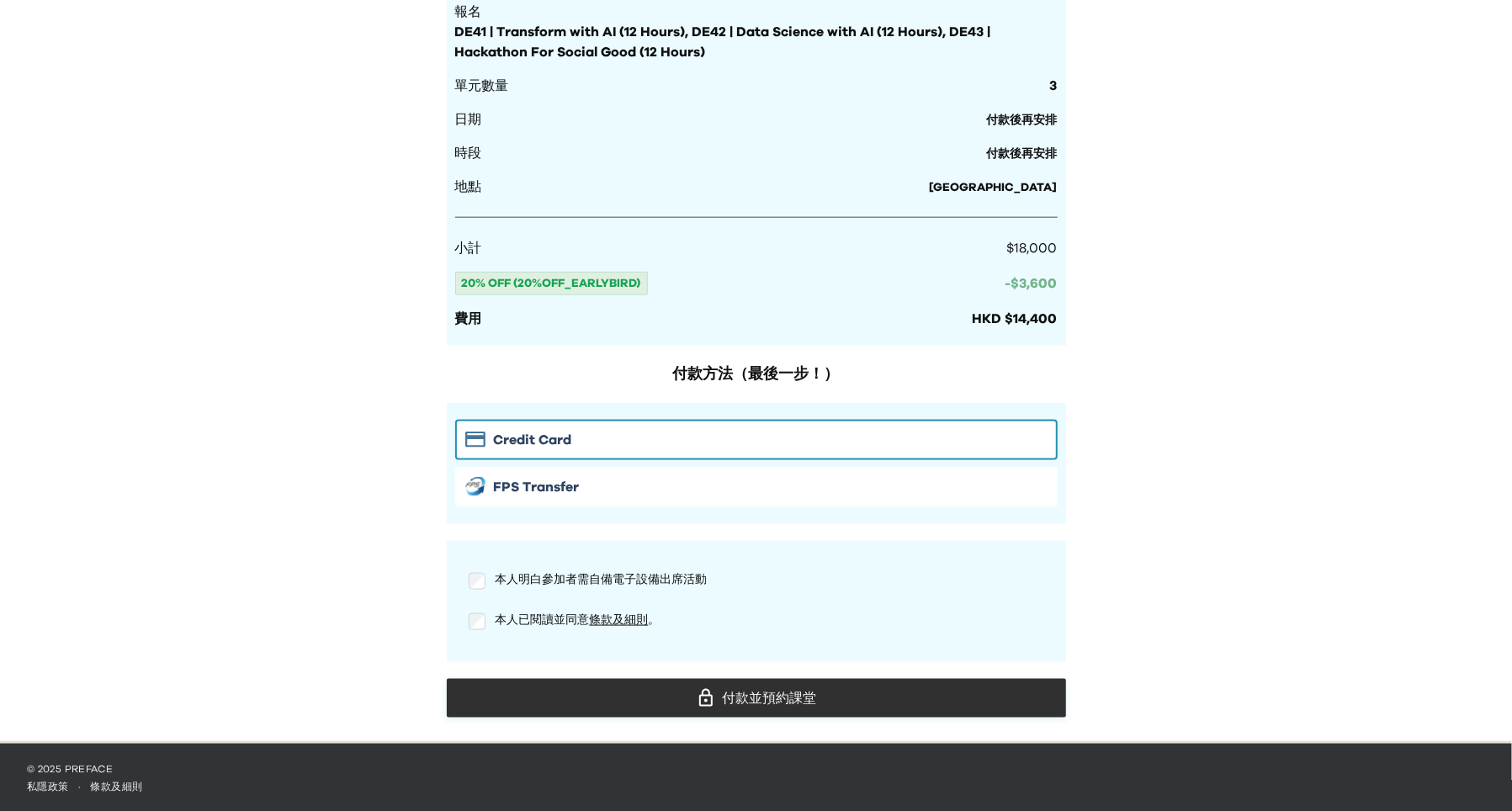
click at [806, 702] on div "付款並預約課堂" at bounding box center [756, 698] width 593 height 25
